Goal: Use online tool/utility: Utilize a website feature to perform a specific function

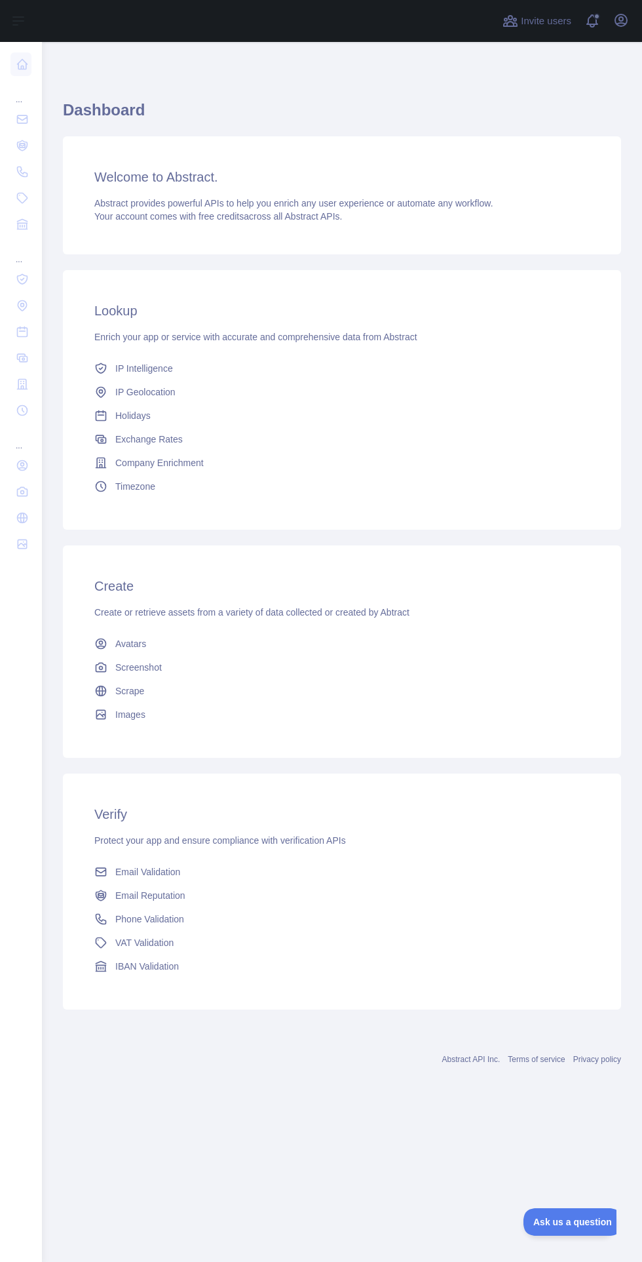
click at [437, 466] on link "Company Enrichment" at bounding box center [342, 463] width 506 height 24
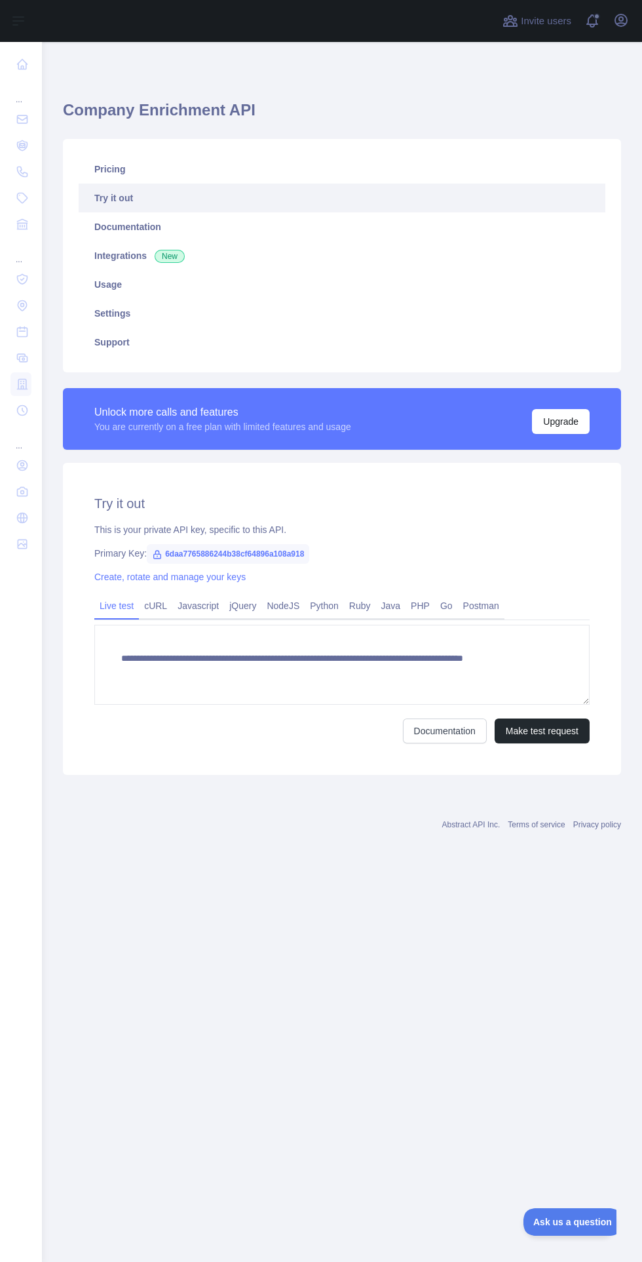
scroll to position [2, 0]
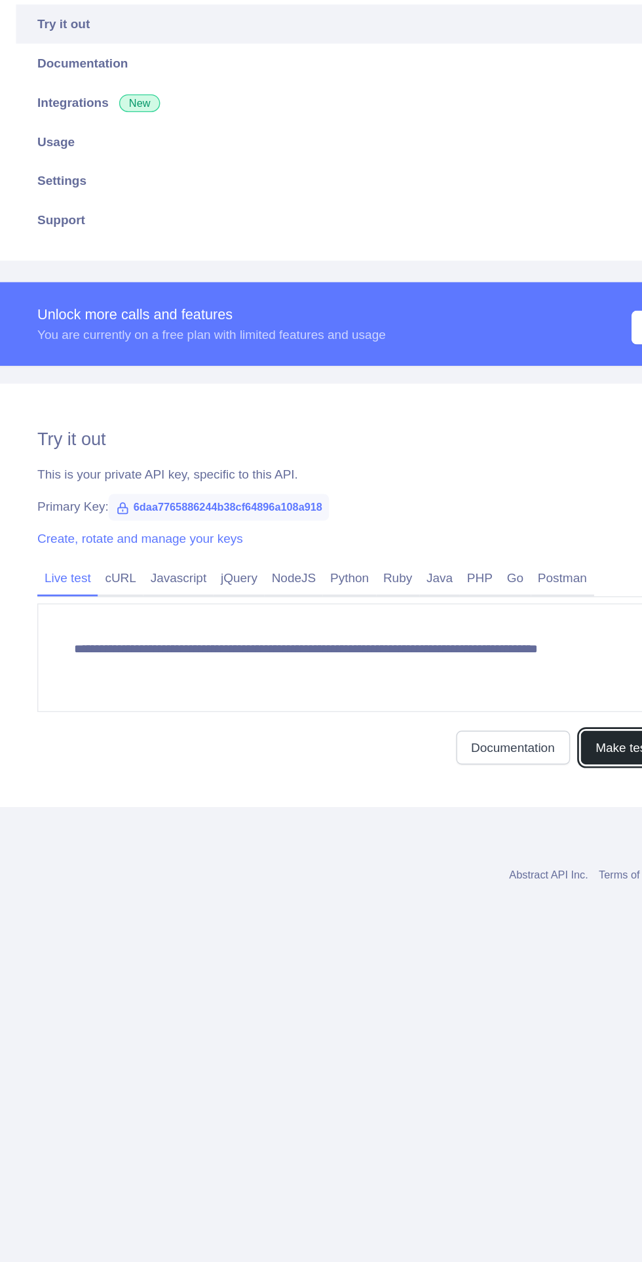
click at [520, 730] on button "Make test request" at bounding box center [542, 730] width 95 height 25
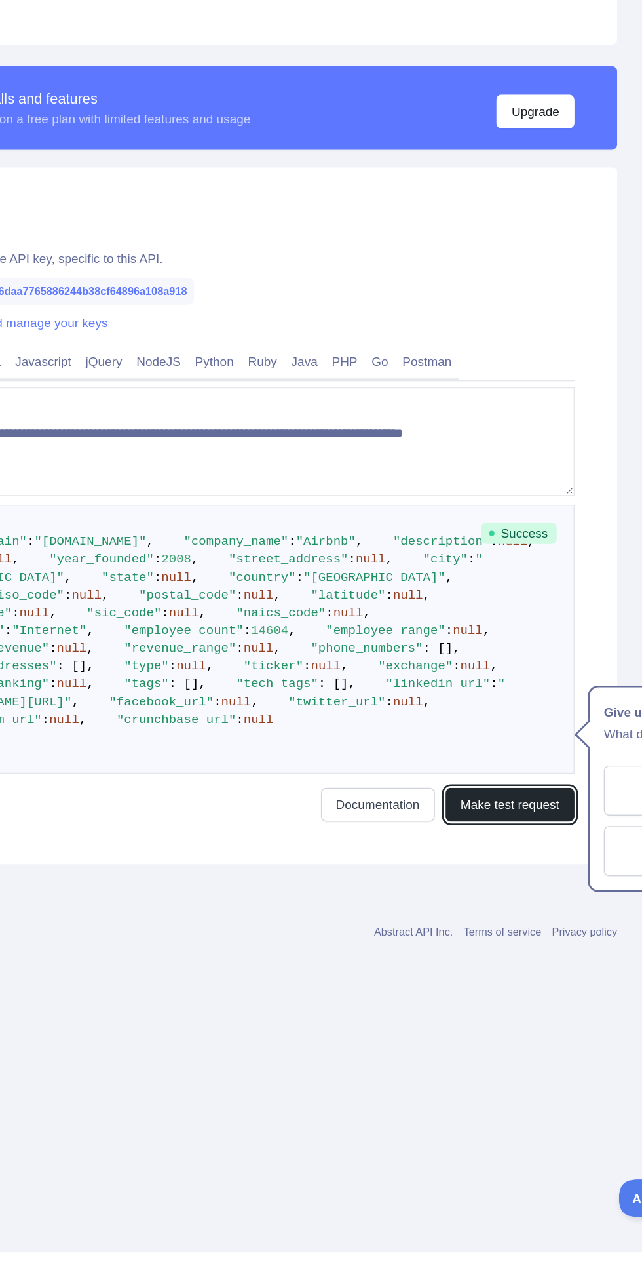
scroll to position [0, 149]
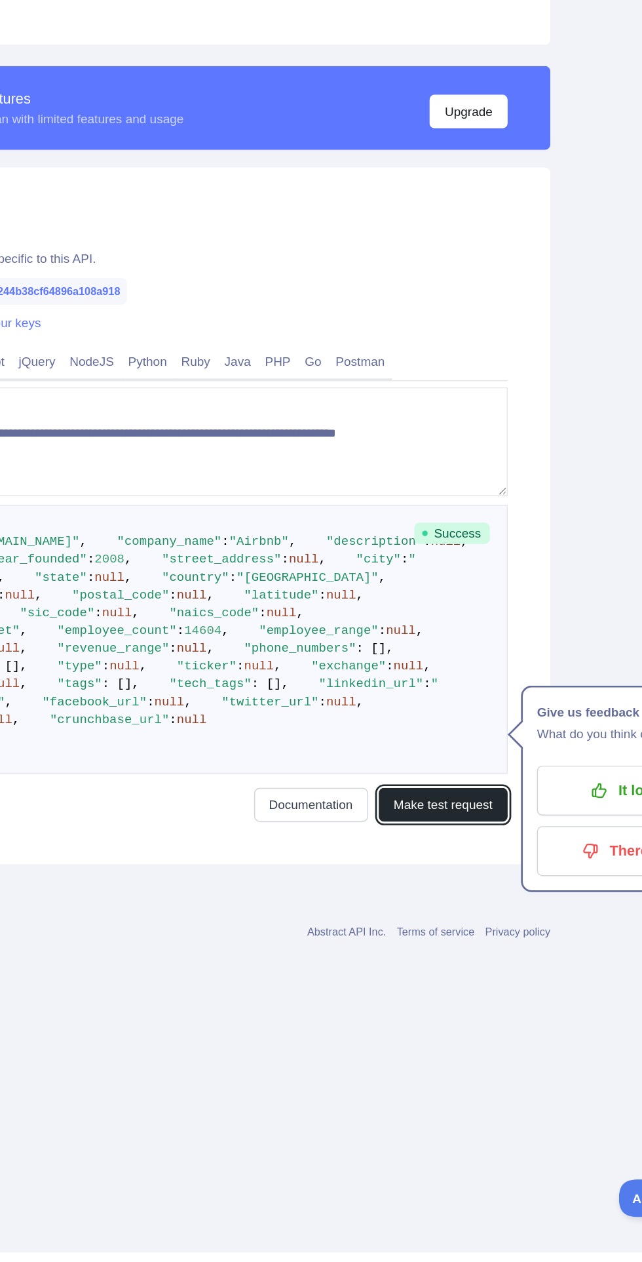
click at [381, 944] on button "Make test request" at bounding box center [393, 932] width 95 height 25
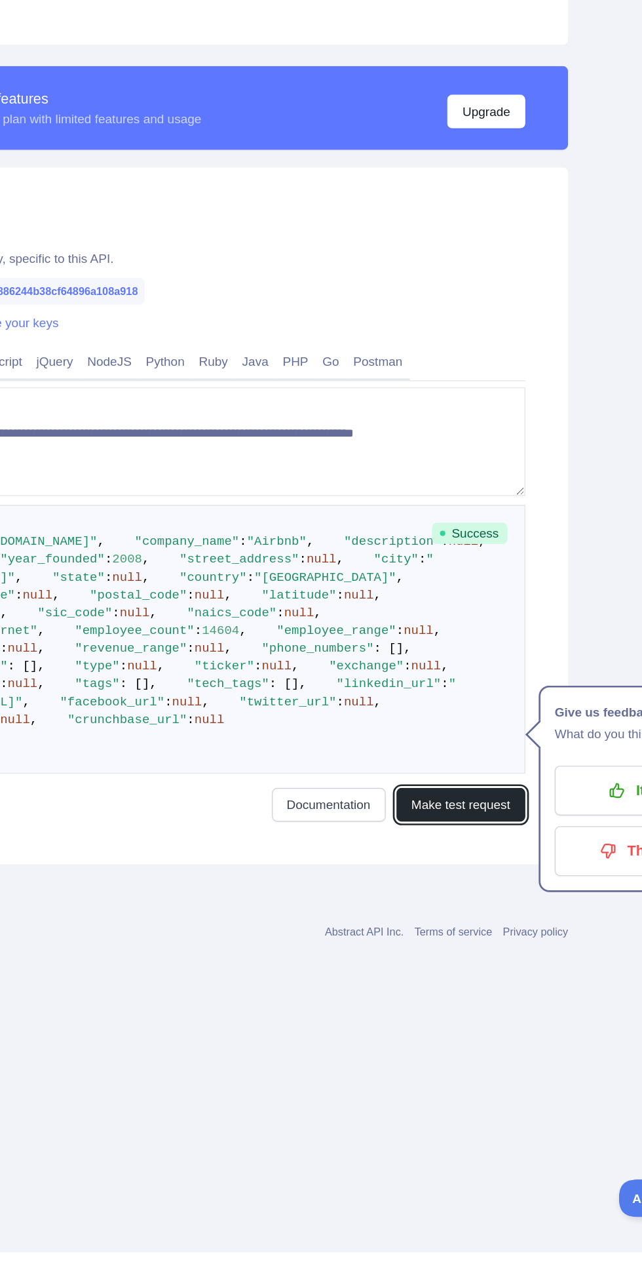
scroll to position [0, 144]
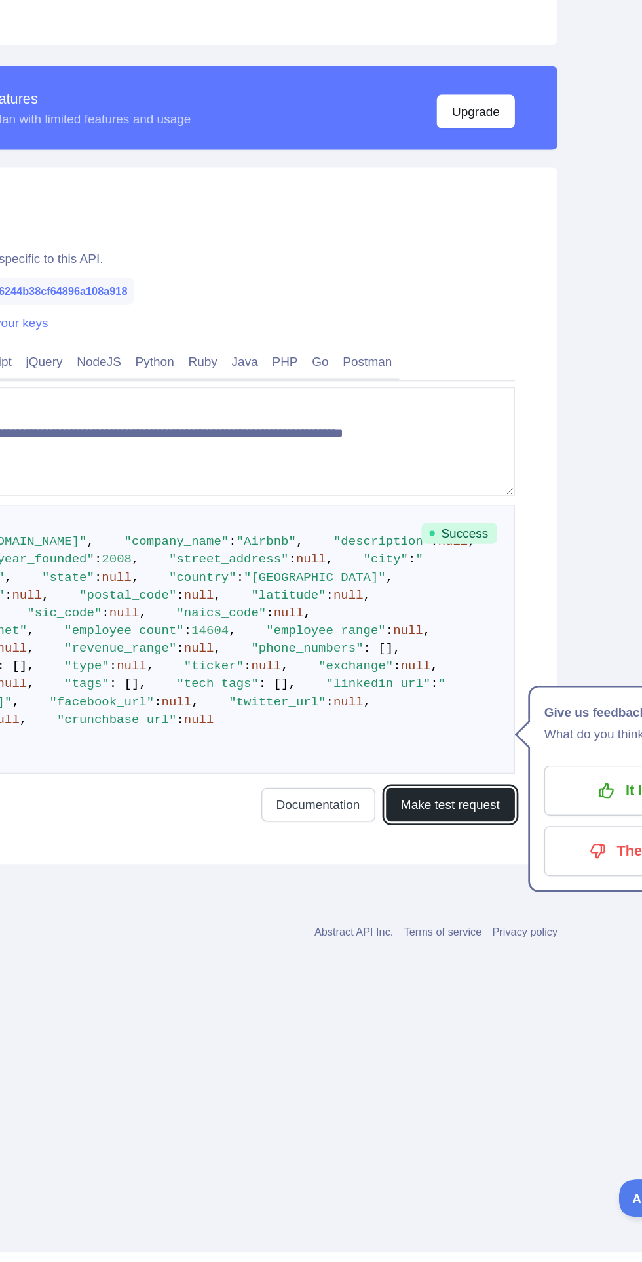
click at [395, 944] on button "Make test request" at bounding box center [398, 932] width 95 height 25
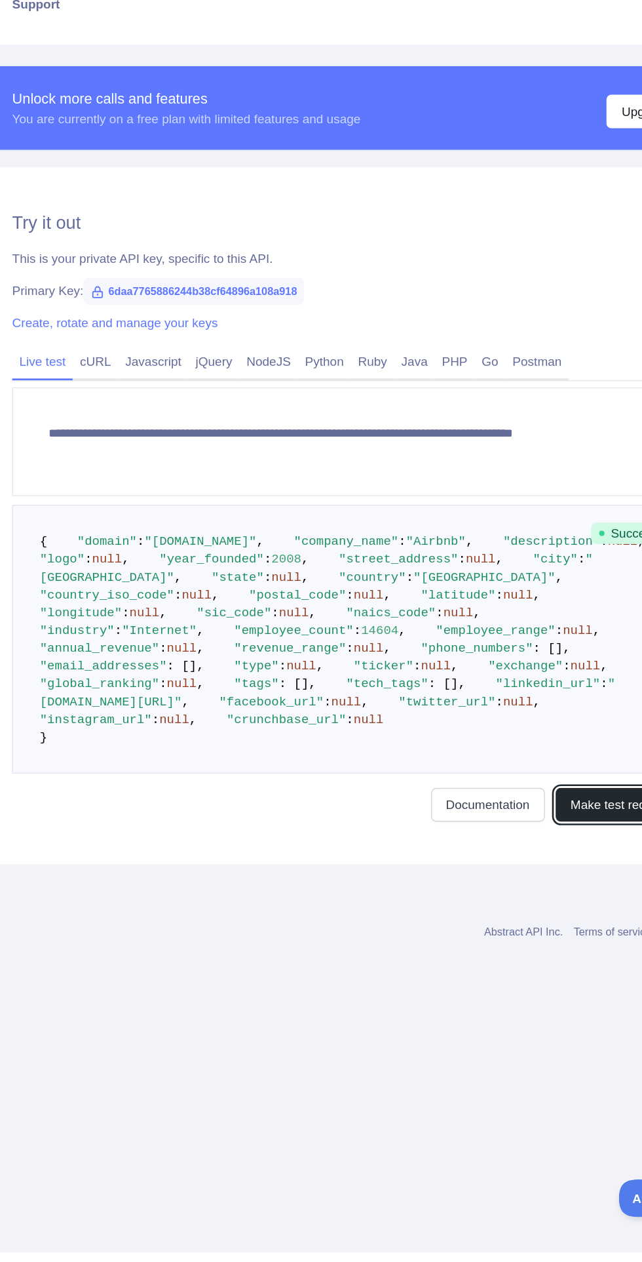
scroll to position [13, 18]
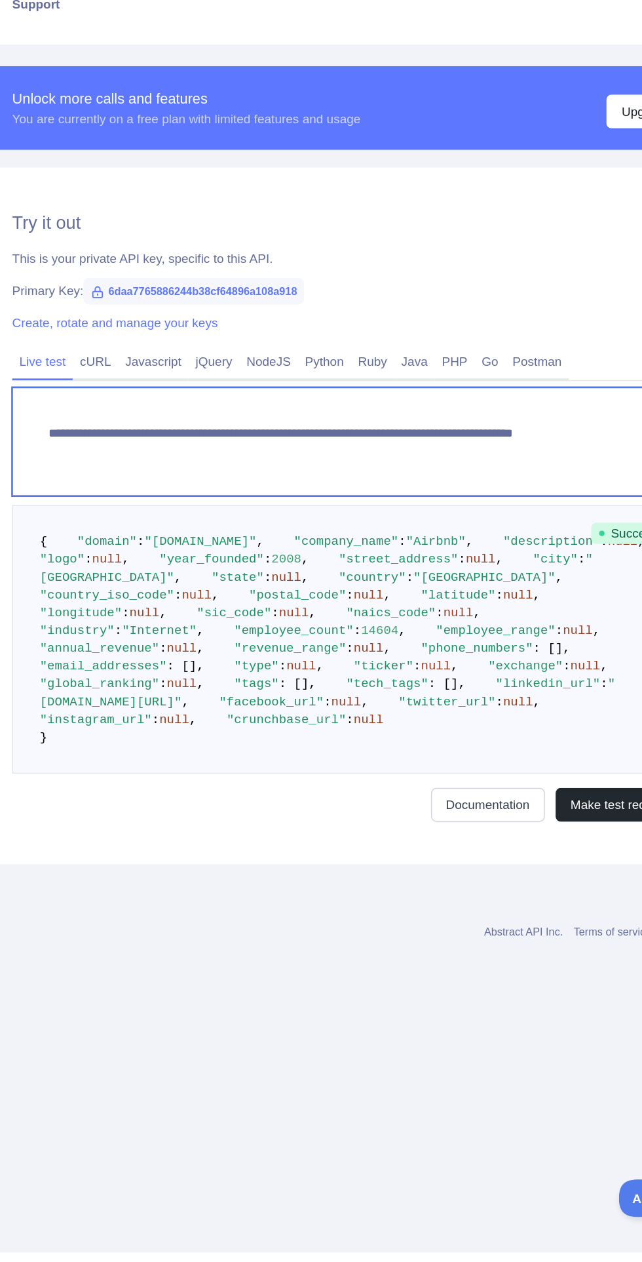
click at [442, 659] on textarea "**********" at bounding box center [324, 665] width 496 height 80
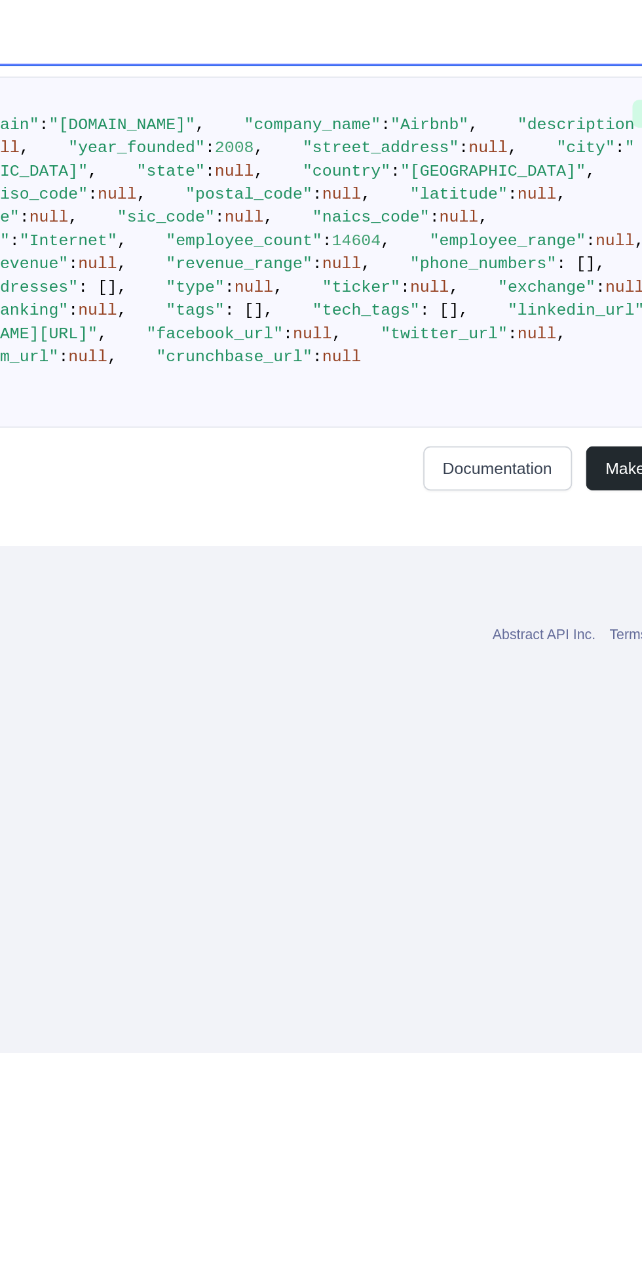
scroll to position [13, 149]
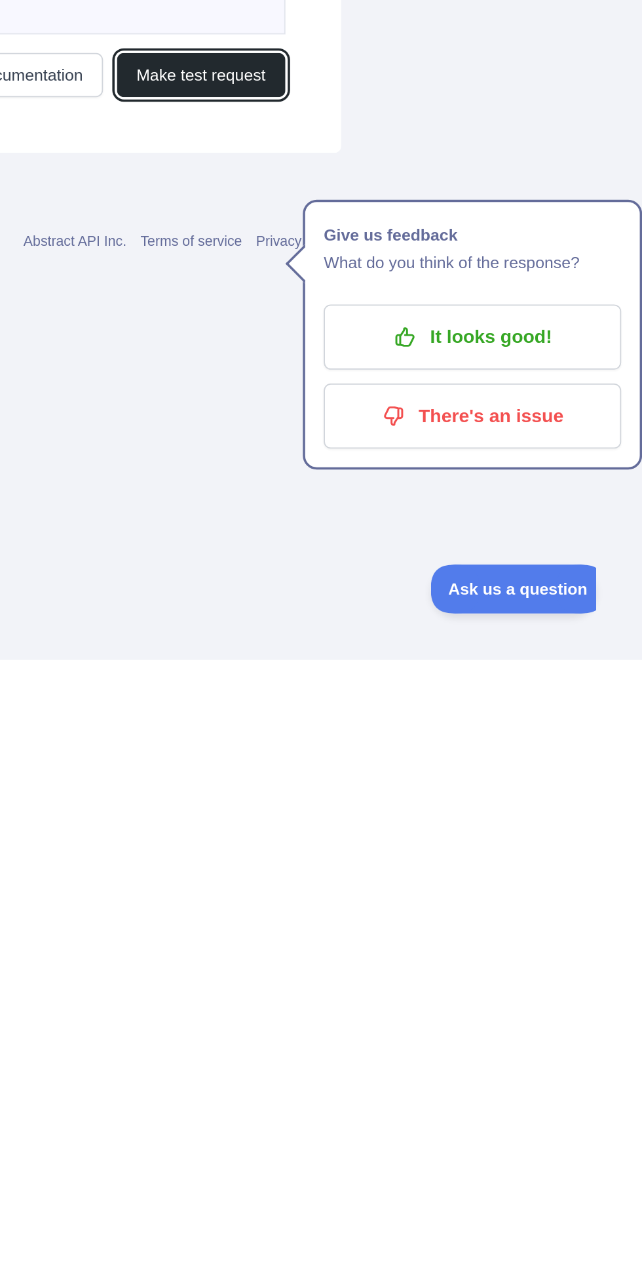
click at [389, 944] on button "Make test request" at bounding box center [393, 932] width 95 height 25
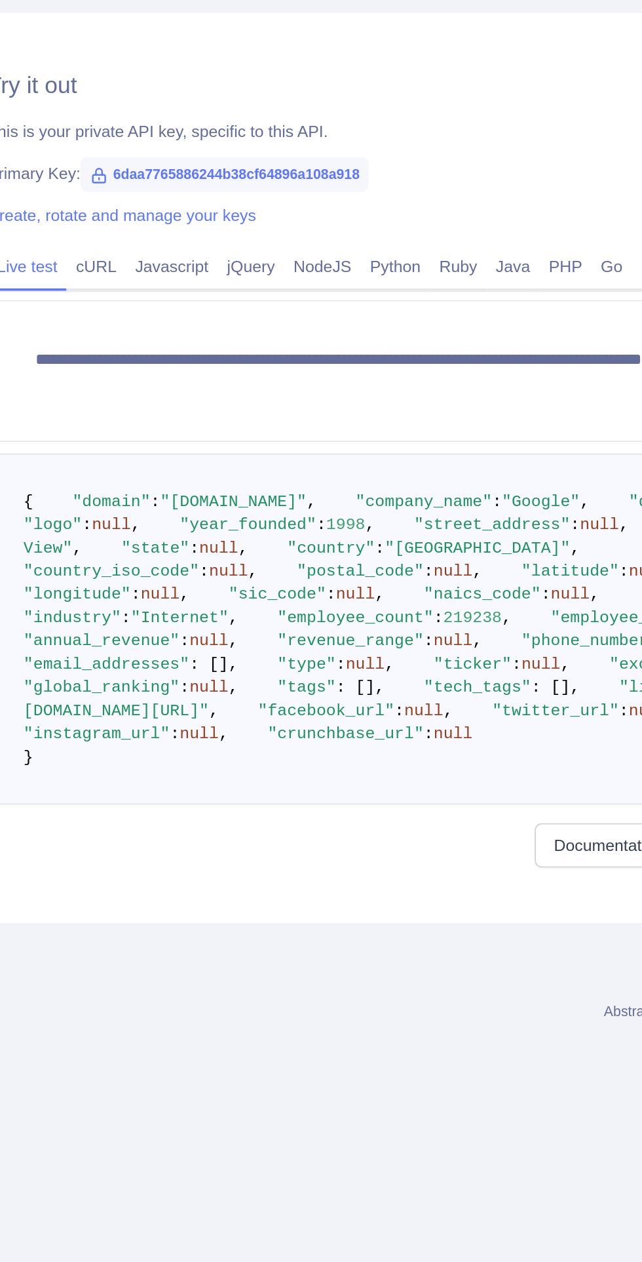
scroll to position [0, 51]
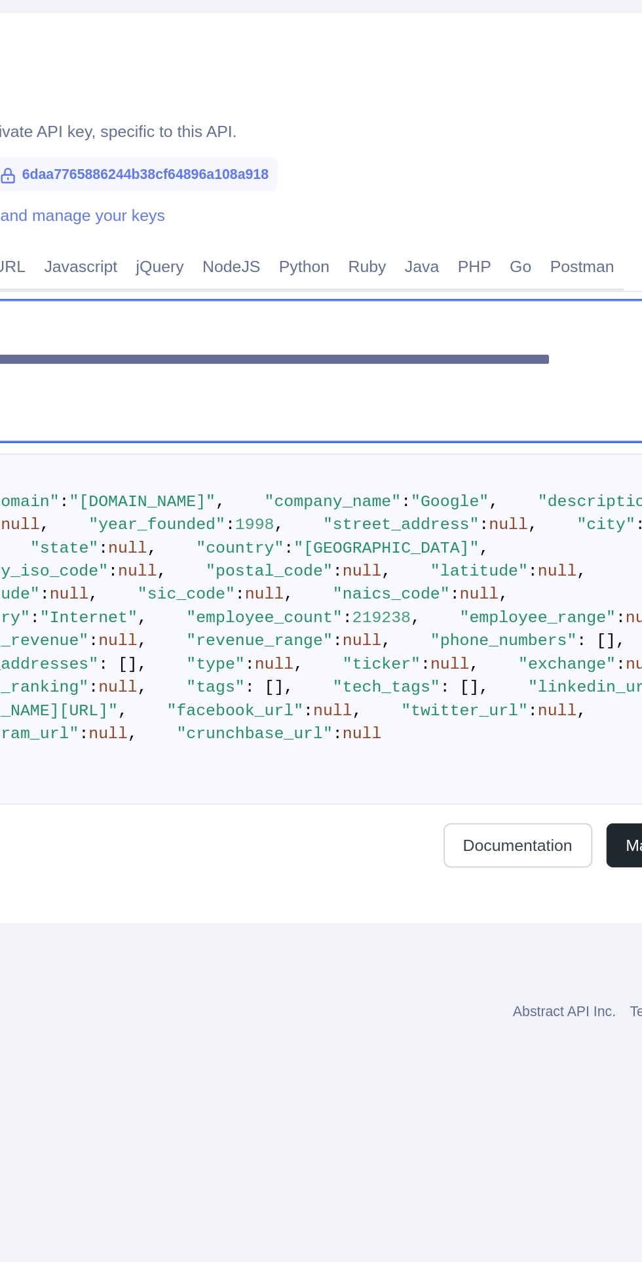
click at [393, 625] on textarea "**********" at bounding box center [291, 665] width 496 height 80
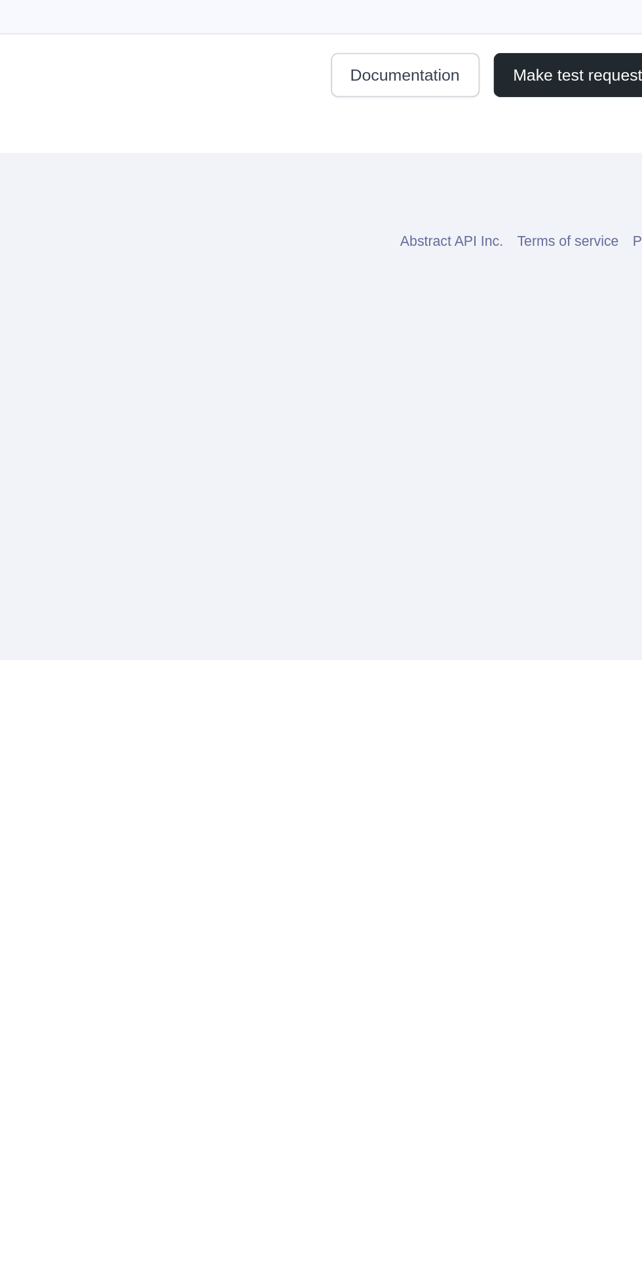
scroll to position [13, 122]
type textarea "**********"
click at [396, 944] on button "Make test request" at bounding box center [420, 932] width 95 height 25
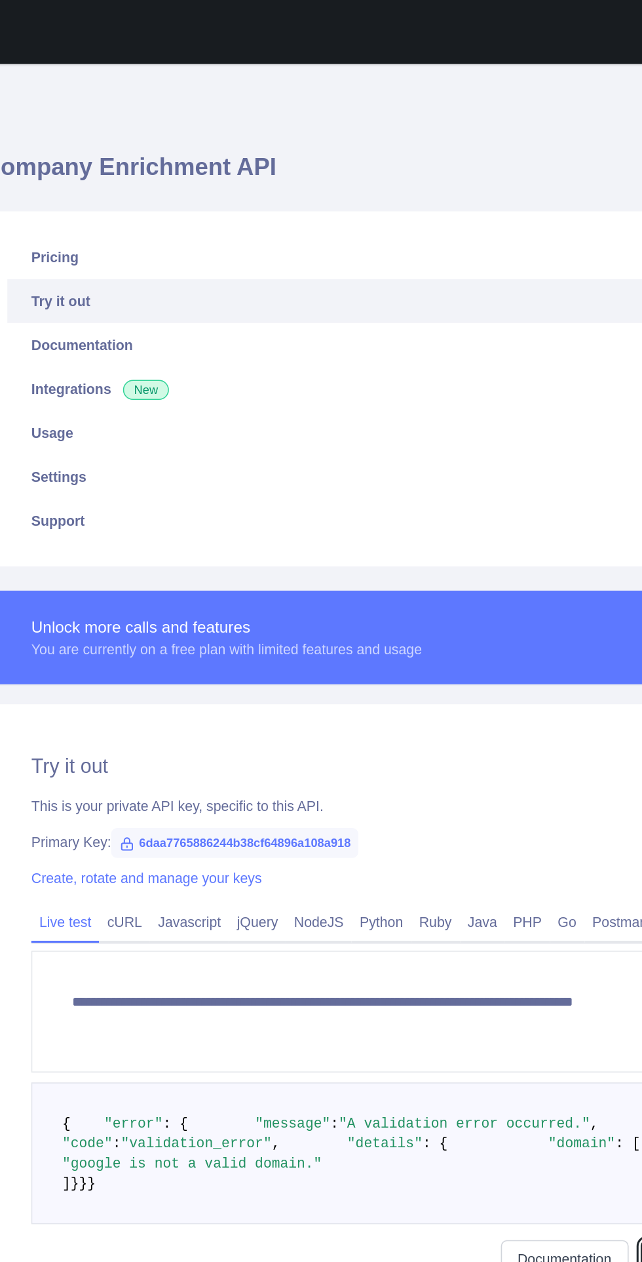
scroll to position [88, 0]
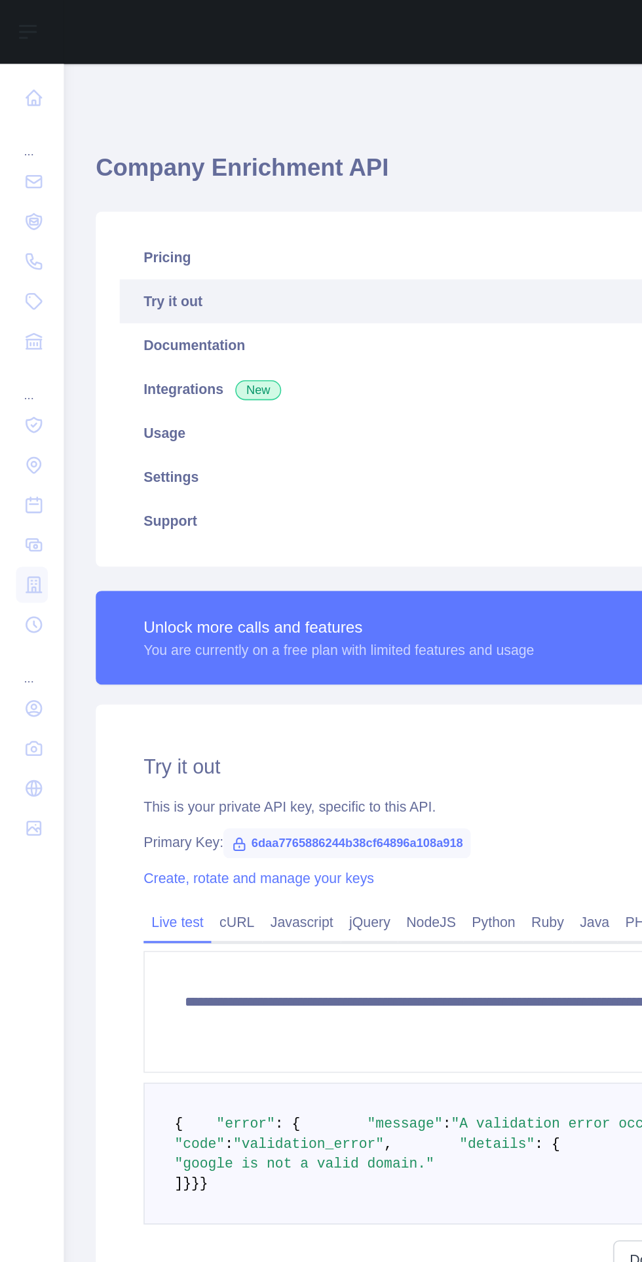
click at [132, 241] on link "Integrations New" at bounding box center [342, 255] width 527 height 29
